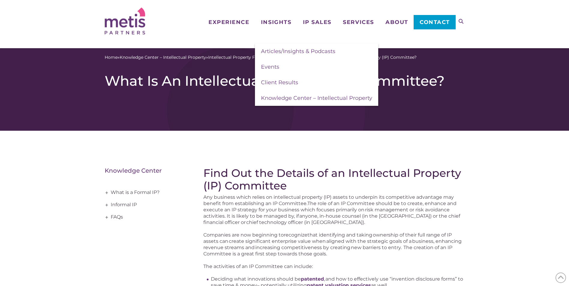
click at [494, 126] on div "Home » Knowledge Center – Intellectual Property » Intellectual Property Frequen…" at bounding box center [284, 89] width 569 height 82
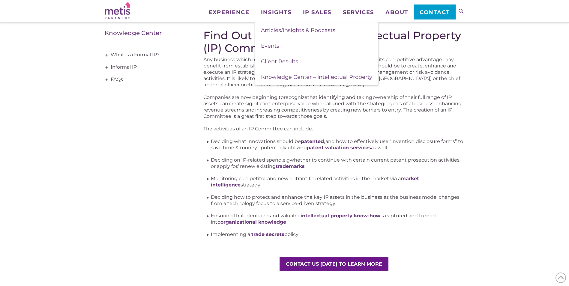
scroll to position [90, 0]
click at [525, 108] on div "Find Out the Details of an Intellectual Property (IP) Committee Any business wh…" at bounding box center [284, 163] width 569 height 318
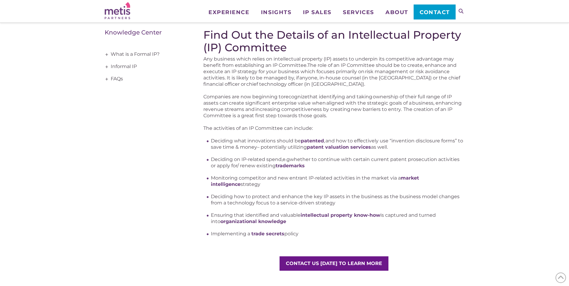
click at [126, 11] on img at bounding box center [117, 10] width 25 height 17
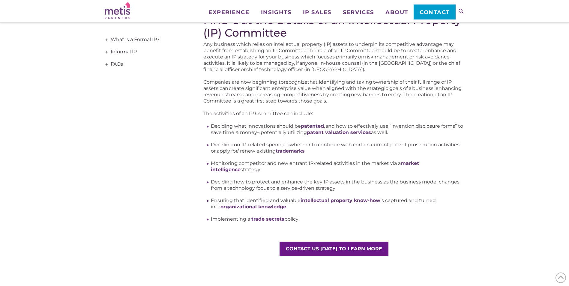
scroll to position [105, 0]
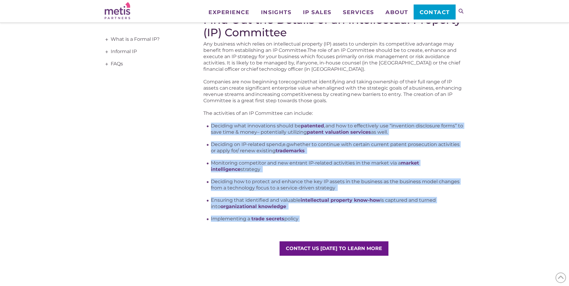
drag, startPoint x: 301, startPoint y: 220, endPoint x: 191, endPoint y: 123, distance: 146.7
click at [191, 123] on div "Find Out the Details of an Intellectual Property (IP) Committee Any business wh…" at bounding box center [285, 149] width 360 height 318
drag, startPoint x: 191, startPoint y: 123, endPoint x: 248, endPoint y: 135, distance: 58.7
copy ul "Deciding what innovations should be  patented , and how to effectively use “inv…"
